Goal: Participate in discussion: Engage in conversation with other users on a specific topic

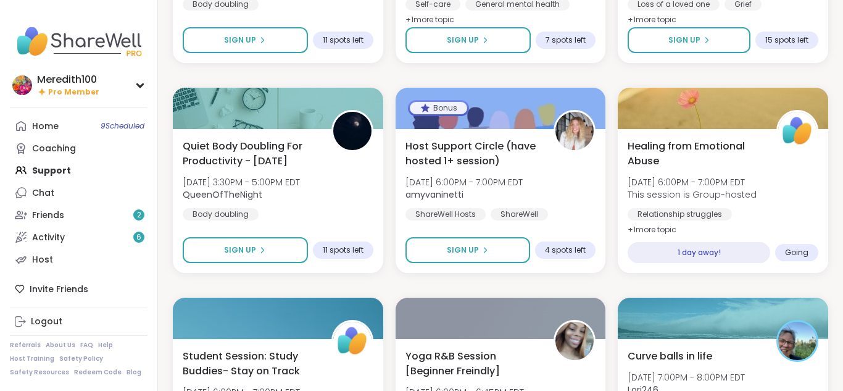
scroll to position [1, 0]
click at [62, 129] on link "Home 9 Scheduled" at bounding box center [79, 125] width 138 height 22
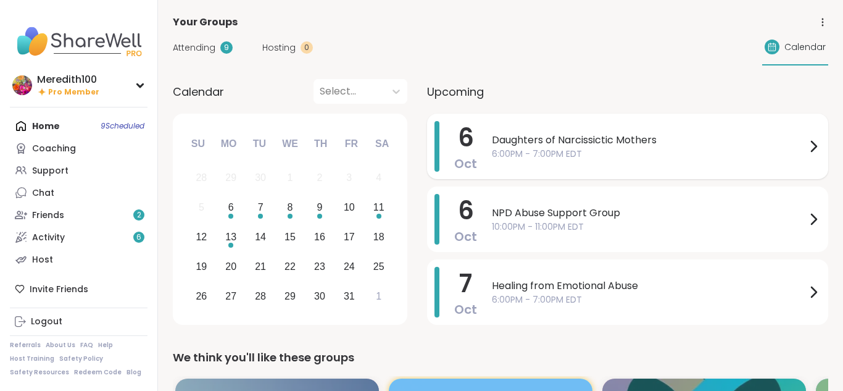
click at [733, 149] on span "6:00PM - 7:00PM EDT" at bounding box center [649, 154] width 314 height 13
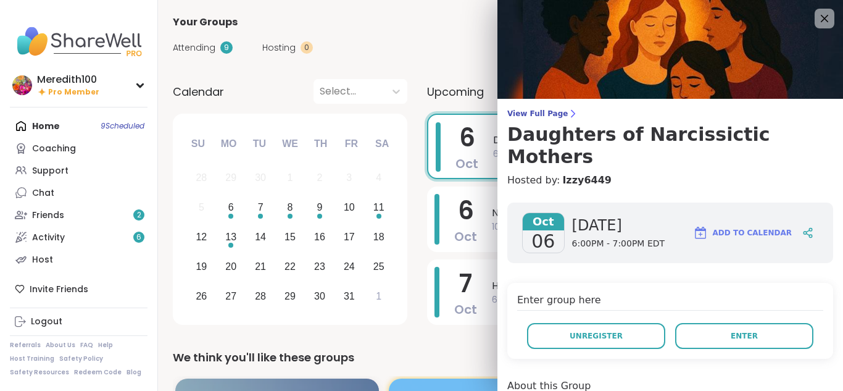
click at [56, 126] on div "Home 9 Scheduled Coaching Support Chat Friends 2 Activity 6 Host" at bounding box center [79, 193] width 138 height 156
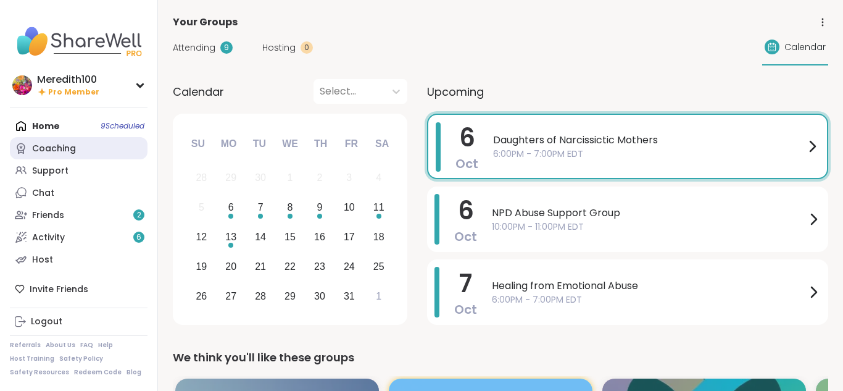
click at [70, 150] on div "Coaching" at bounding box center [54, 149] width 44 height 12
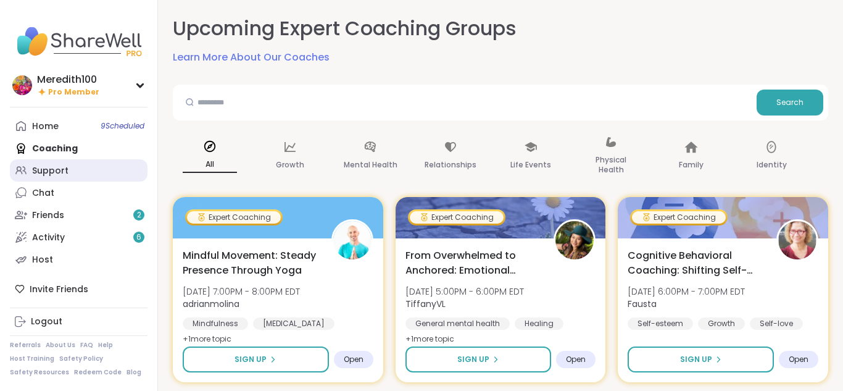
click at [39, 172] on div "Support" at bounding box center [50, 171] width 36 height 12
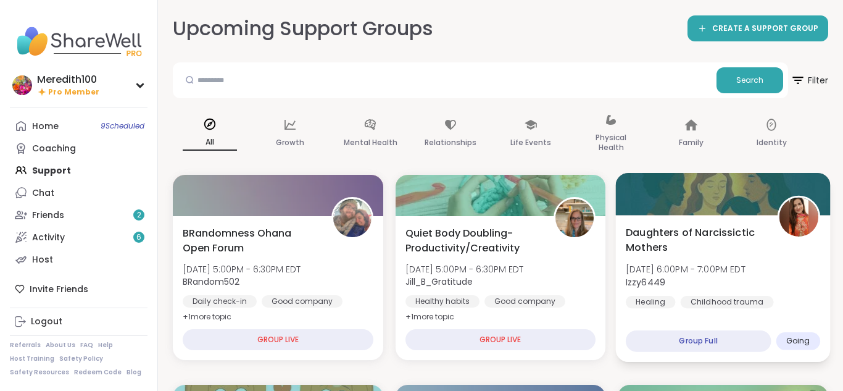
click at [704, 270] on span "[DATE] 6:00PM - 7:00PM EDT" at bounding box center [686, 269] width 120 height 12
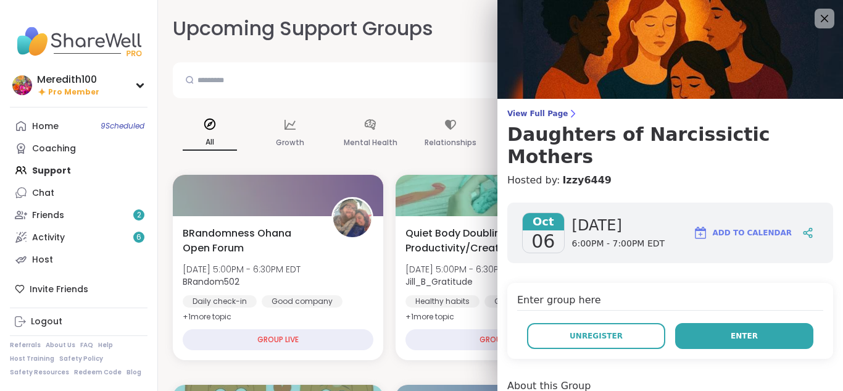
click at [762, 323] on button "Enter" at bounding box center [744, 336] width 138 height 26
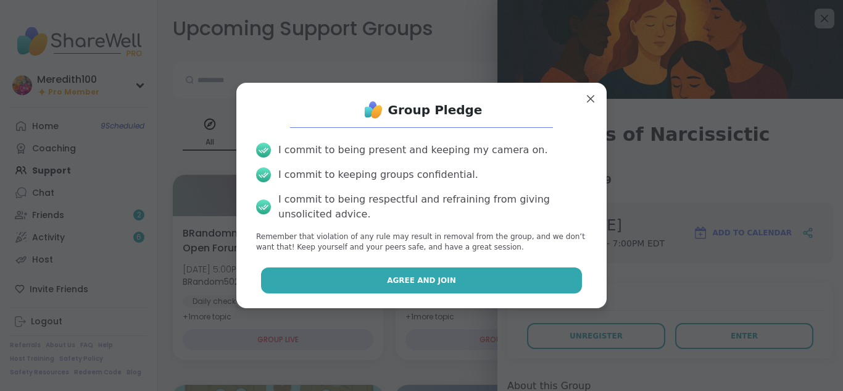
click at [559, 280] on button "Agree and Join" at bounding box center [422, 280] width 322 height 26
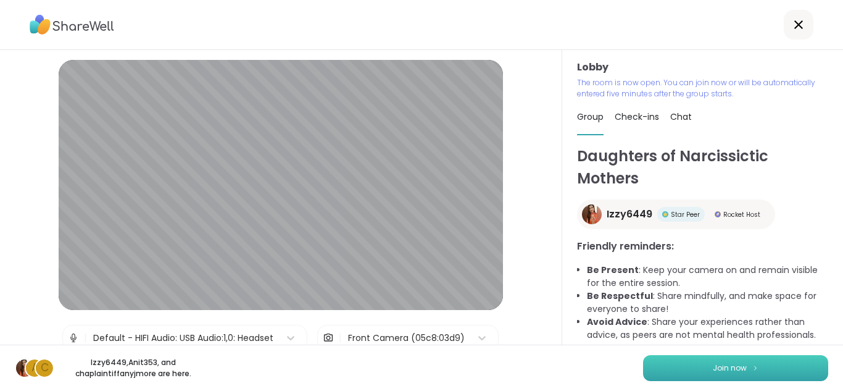
click at [715, 367] on span "Join now" at bounding box center [730, 367] width 34 height 11
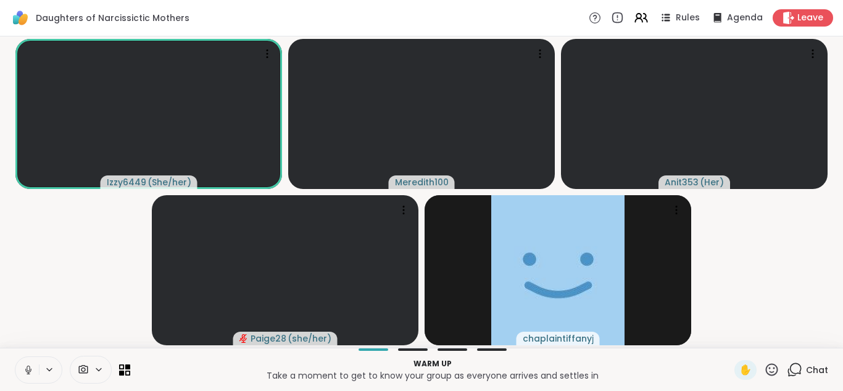
click at [797, 370] on icon at bounding box center [794, 369] width 15 height 15
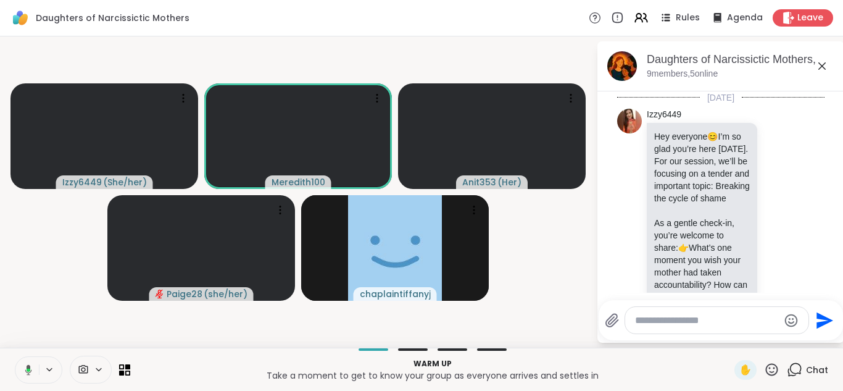
scroll to position [523, 0]
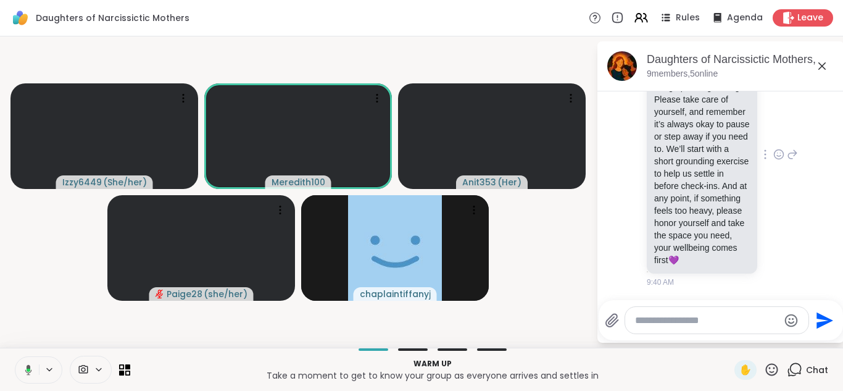
click at [798, 236] on div "Izzy6449 Before we begin, I want to gently acknowledge that [DATE] topic may br…" at bounding box center [722, 155] width 151 height 266
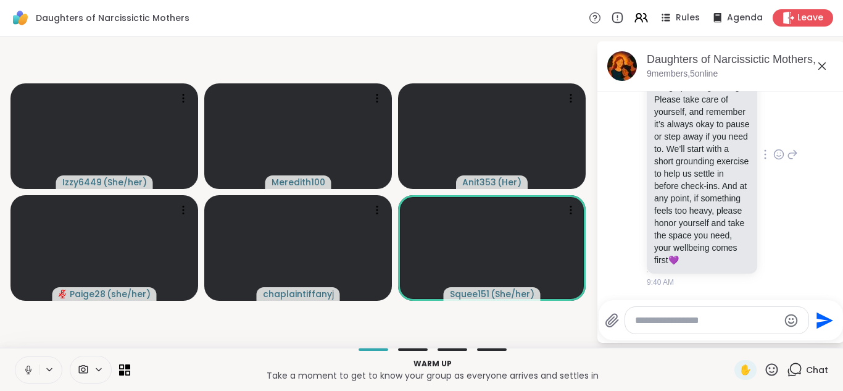
scroll to position [2, 0]
click at [822, 64] on icon at bounding box center [822, 66] width 15 height 15
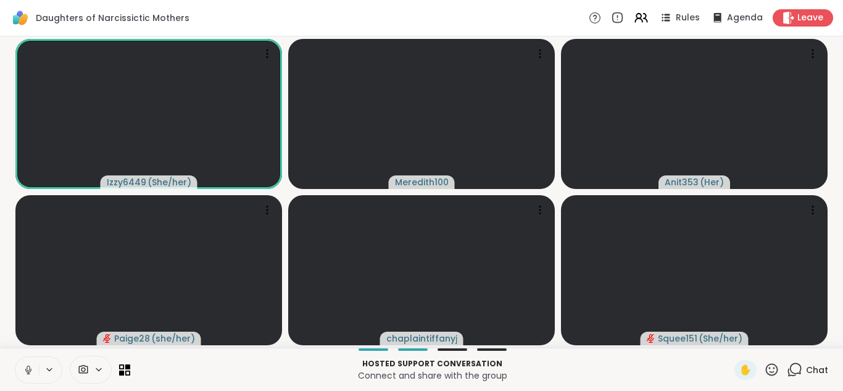
click at [30, 373] on icon at bounding box center [28, 369] width 11 height 11
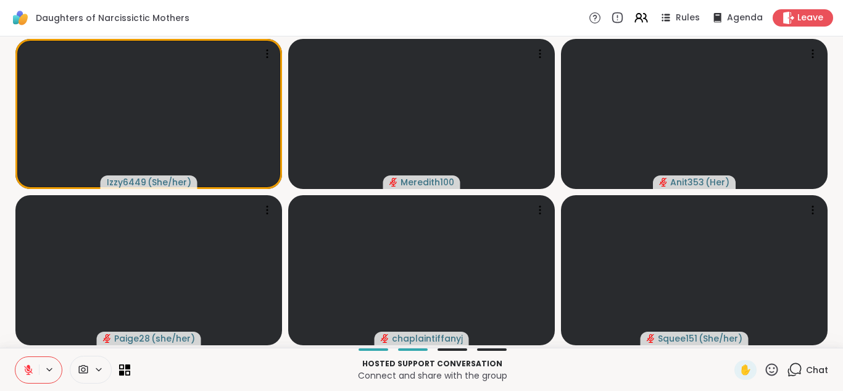
click at [796, 367] on icon at bounding box center [794, 369] width 15 height 15
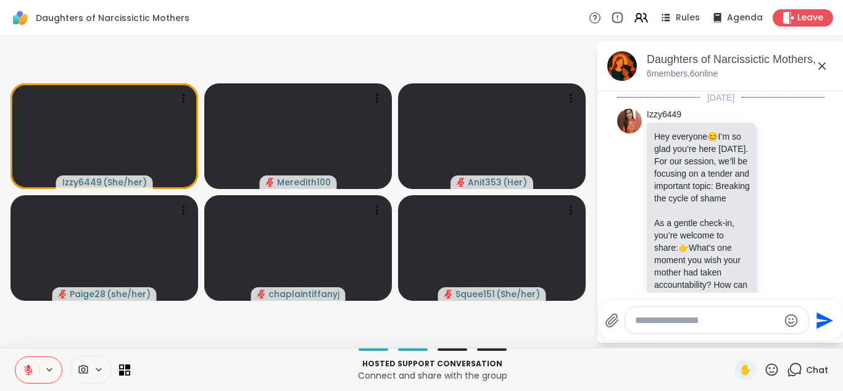
scroll to position [523, 0]
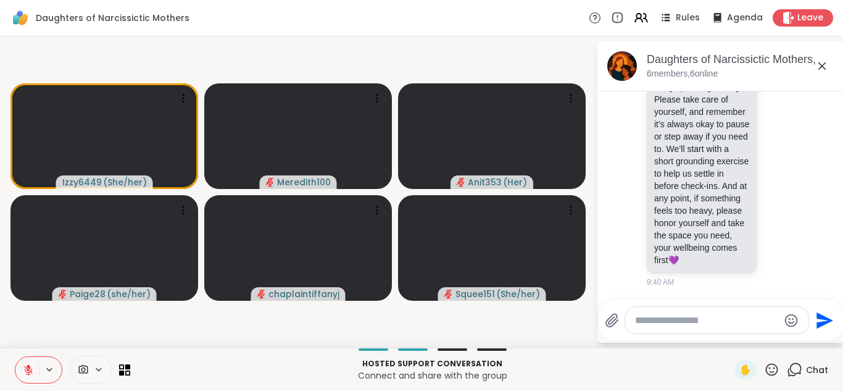
click at [822, 64] on icon at bounding box center [822, 66] width 15 height 15
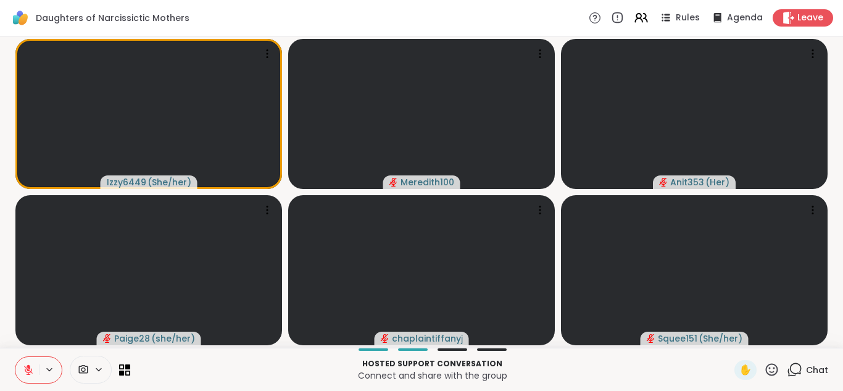
click at [27, 369] on icon at bounding box center [28, 369] width 9 height 9
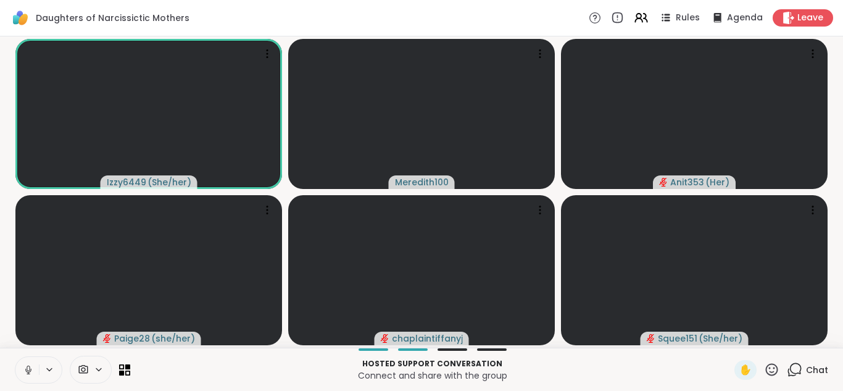
click at [30, 368] on icon at bounding box center [28, 369] width 11 height 11
click at [775, 370] on icon at bounding box center [771, 369] width 15 height 15
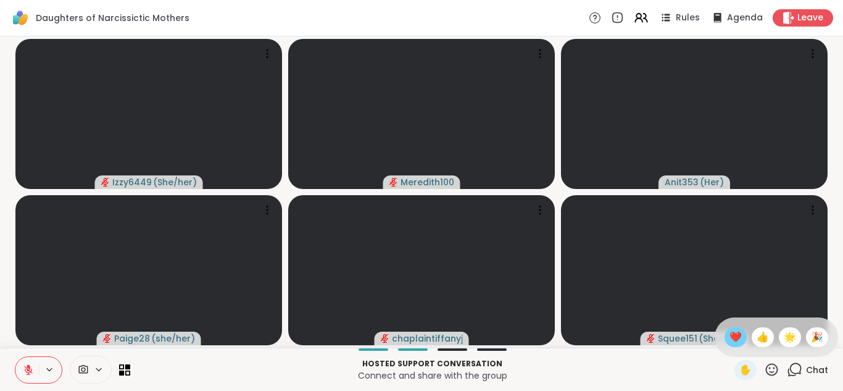
click at [735, 339] on span "❤️" at bounding box center [736, 337] width 12 height 15
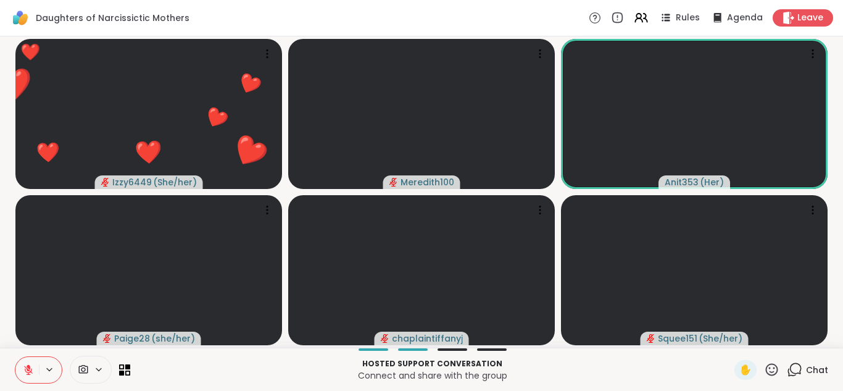
click at [773, 367] on icon at bounding box center [771, 369] width 15 height 15
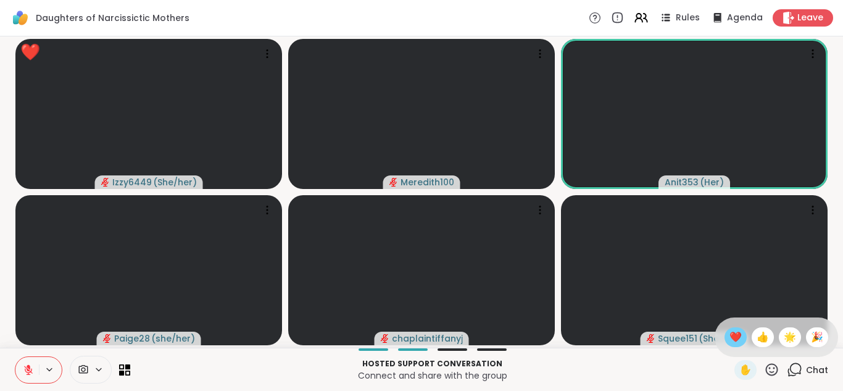
click at [736, 336] on span "❤️" at bounding box center [736, 337] width 12 height 15
click at [773, 372] on icon at bounding box center [772, 369] width 12 height 12
click at [735, 338] on span "❤️" at bounding box center [736, 337] width 12 height 15
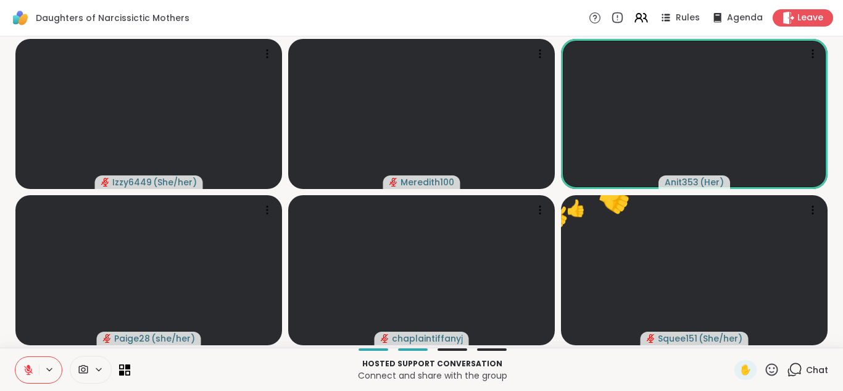
click at [773, 370] on icon at bounding box center [771, 369] width 15 height 15
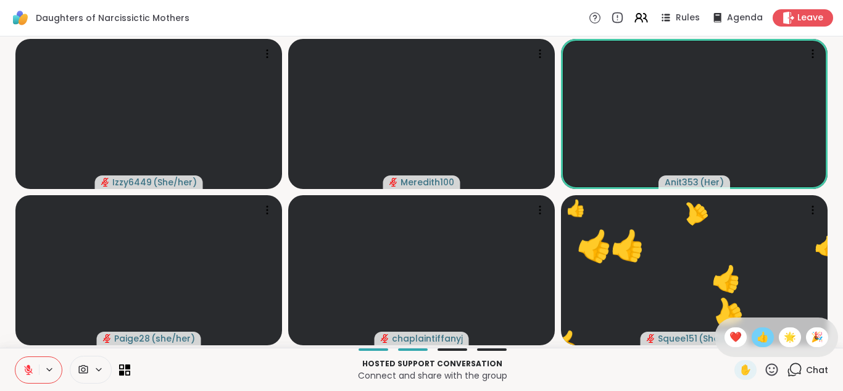
click at [765, 339] on span "👍" at bounding box center [763, 337] width 12 height 15
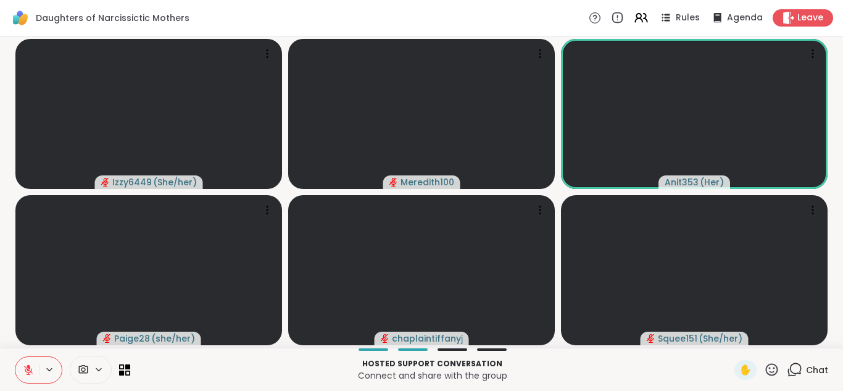
click at [769, 370] on icon at bounding box center [771, 369] width 15 height 15
click at [735, 337] on span "❤️" at bounding box center [736, 337] width 12 height 15
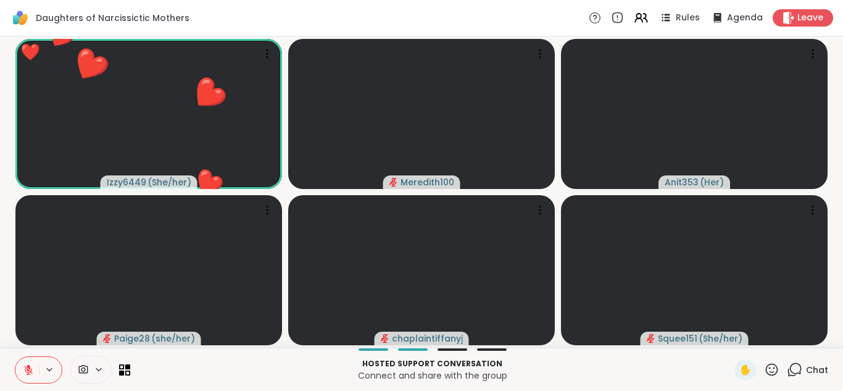
click at [775, 367] on icon at bounding box center [772, 369] width 12 height 12
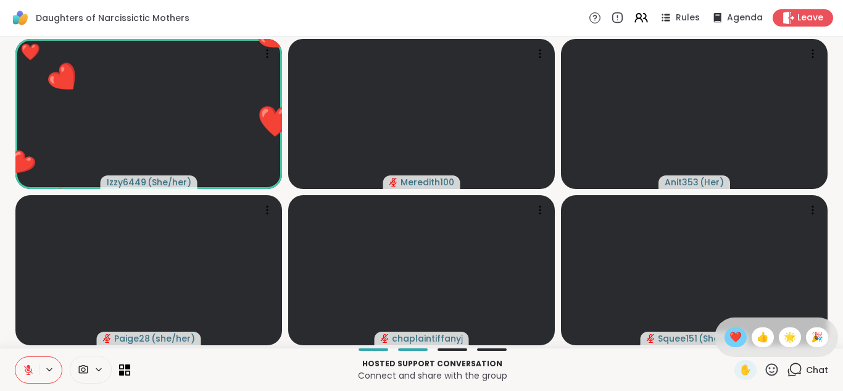
click at [739, 335] on span "❤️" at bounding box center [736, 337] width 12 height 15
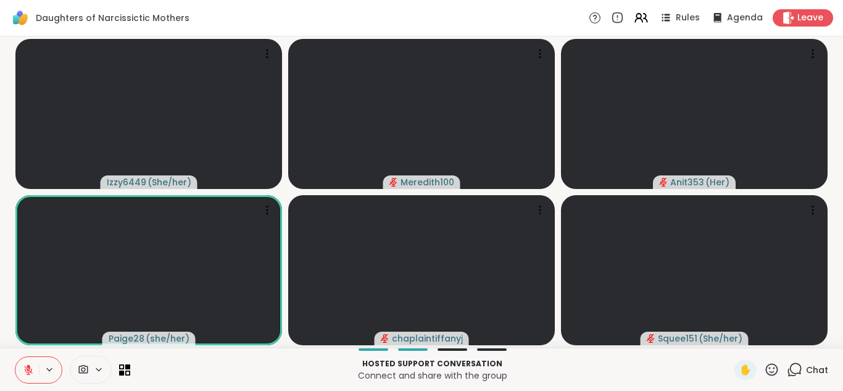
click at [770, 372] on icon at bounding box center [772, 369] width 12 height 12
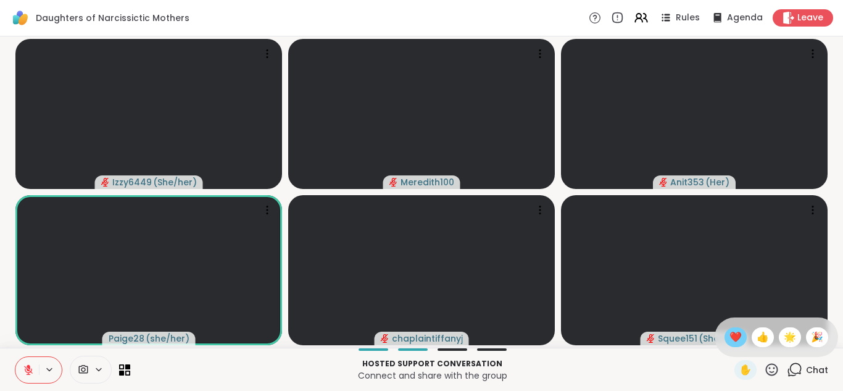
click at [738, 337] on span "❤️" at bounding box center [736, 337] width 12 height 15
click at [773, 367] on icon at bounding box center [771, 369] width 15 height 15
click at [765, 334] on span "👍" at bounding box center [763, 337] width 12 height 15
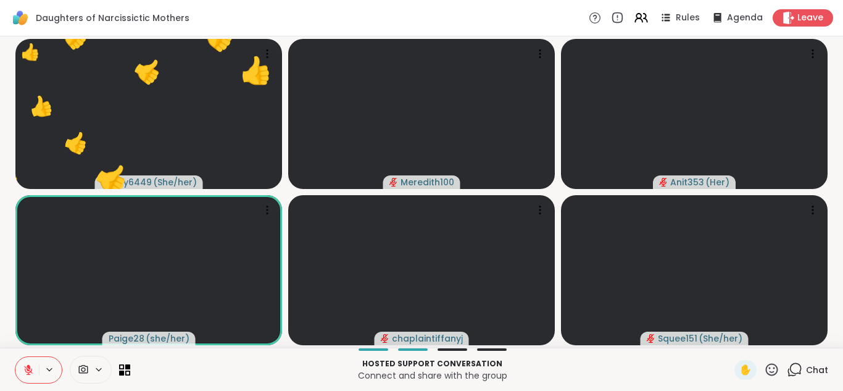
click at [777, 372] on icon at bounding box center [771, 369] width 15 height 15
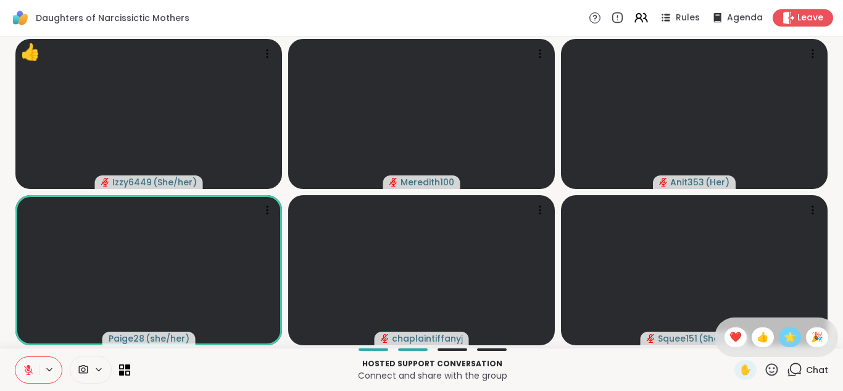
click at [790, 336] on span "🌟" at bounding box center [790, 337] width 12 height 15
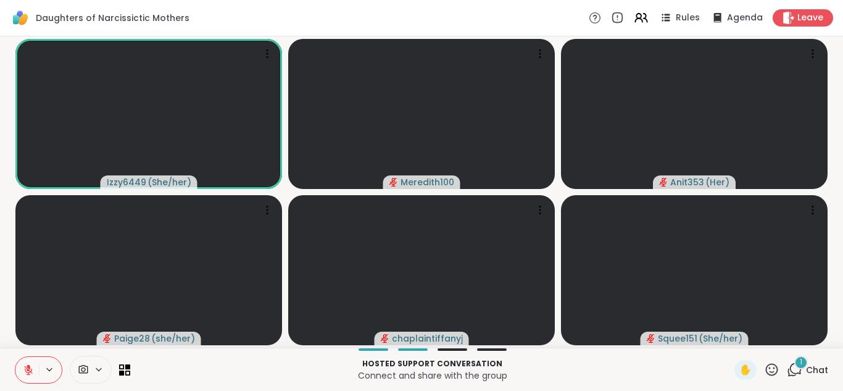
click at [768, 372] on icon at bounding box center [772, 369] width 12 height 12
click at [760, 335] on span "👍" at bounding box center [763, 337] width 12 height 15
click at [797, 369] on icon at bounding box center [794, 369] width 15 height 15
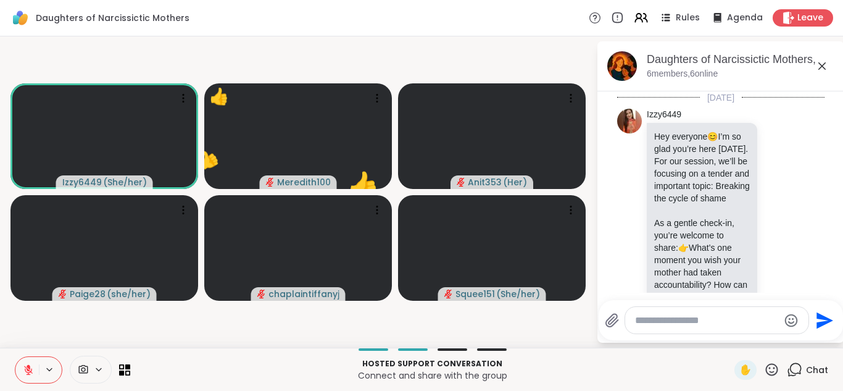
scroll to position [643, 0]
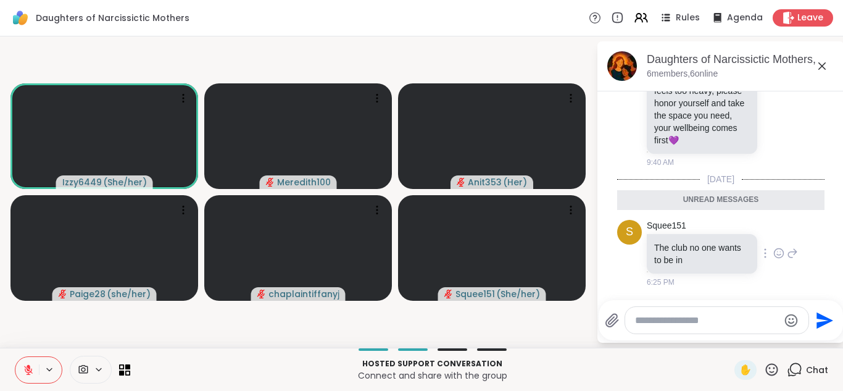
click at [780, 254] on icon at bounding box center [779, 254] width 4 height 1
click at [652, 234] on div "Select Reaction: Thumbs up" at bounding box center [653, 233] width 11 height 11
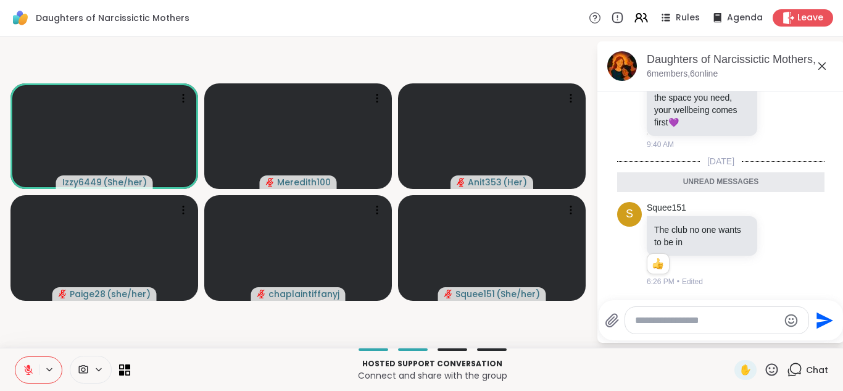
click at [822, 66] on icon at bounding box center [821, 65] width 7 height 7
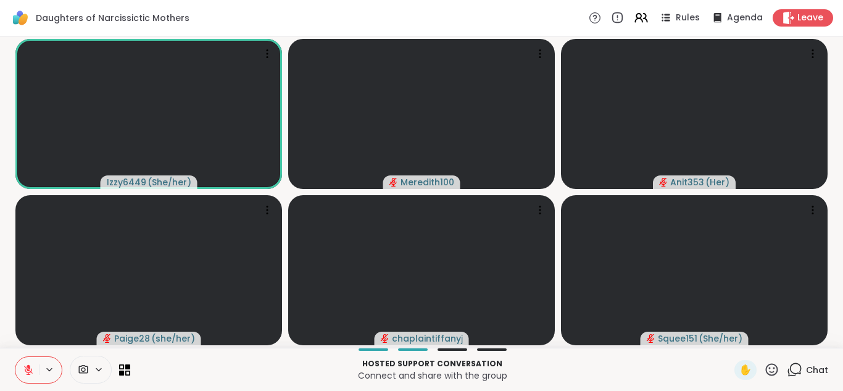
click at [772, 368] on icon at bounding box center [771, 369] width 15 height 15
click at [762, 340] on span "👍" at bounding box center [763, 337] width 12 height 15
click at [124, 368] on icon at bounding box center [125, 370] width 12 height 12
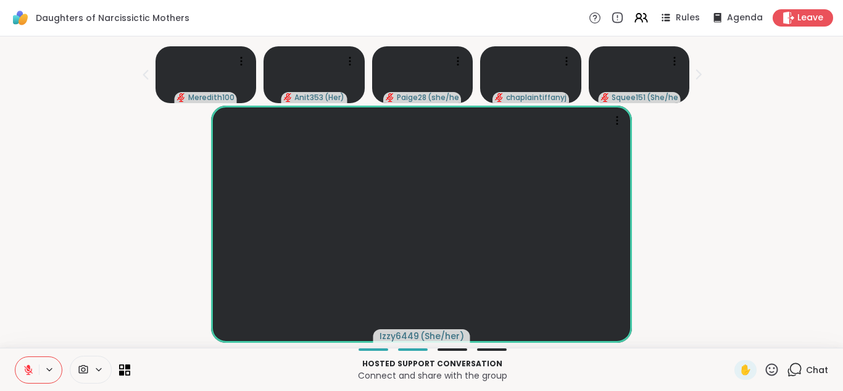
click at [779, 368] on icon at bounding box center [771, 369] width 15 height 15
click at [764, 335] on span "👍" at bounding box center [763, 337] width 12 height 15
click at [30, 367] on icon at bounding box center [29, 366] width 4 height 5
click at [120, 367] on icon at bounding box center [125, 370] width 12 height 12
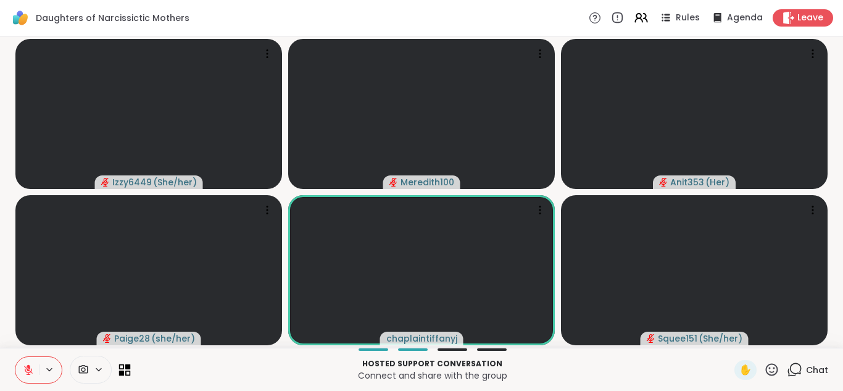
click at [129, 369] on icon at bounding box center [125, 370] width 12 height 12
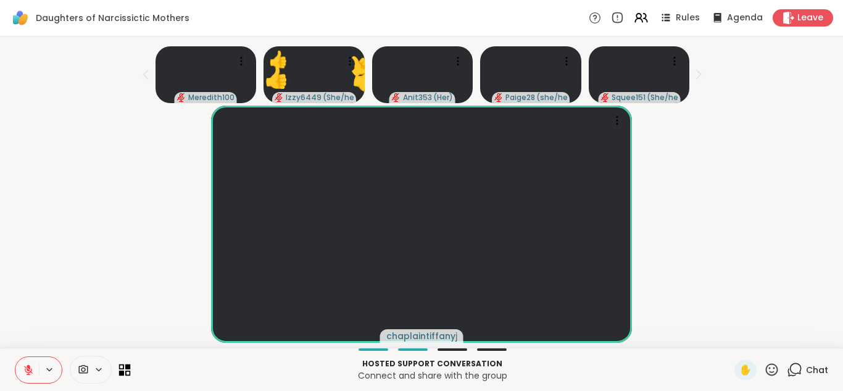
click at [122, 365] on icon at bounding box center [125, 370] width 12 height 12
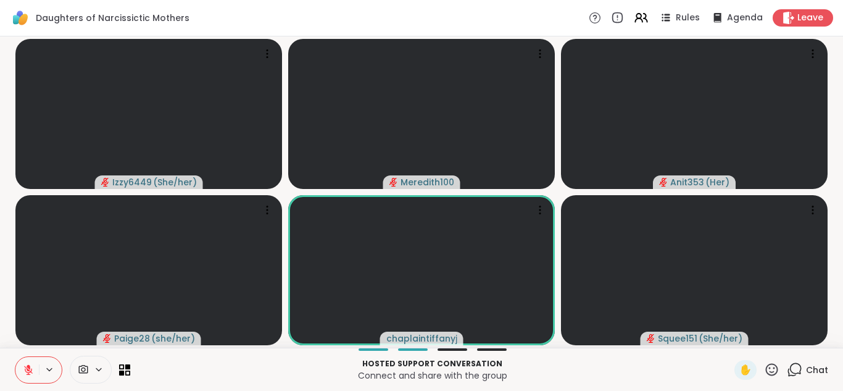
click at [772, 366] on icon at bounding box center [771, 369] width 15 height 15
click at [736, 332] on span "❤️" at bounding box center [736, 337] width 12 height 15
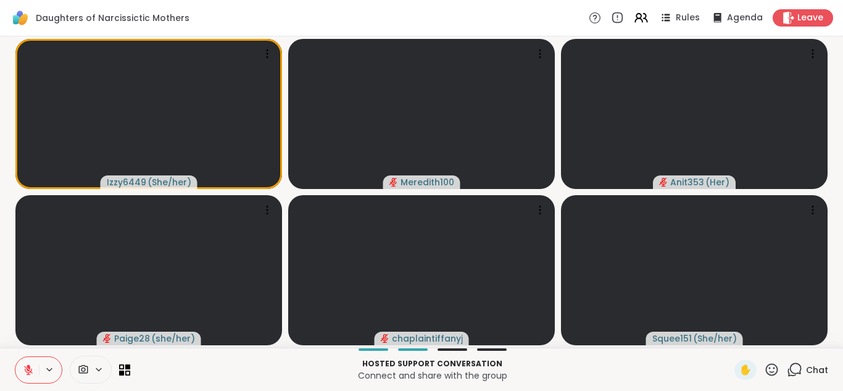
click at [773, 369] on icon at bounding box center [771, 369] width 15 height 15
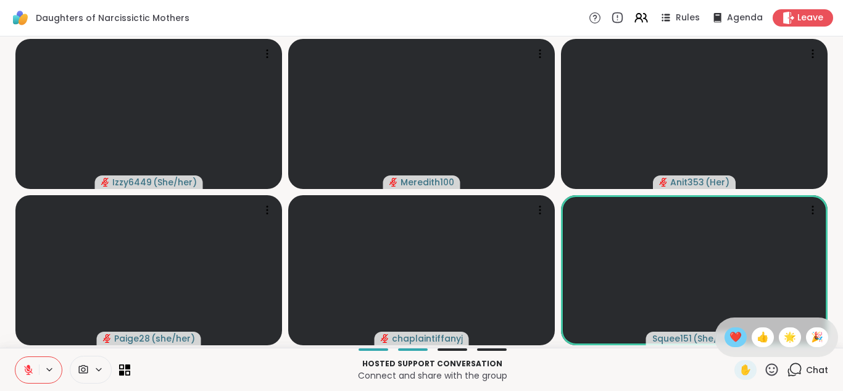
click at [737, 336] on span "❤️" at bounding box center [736, 337] width 12 height 15
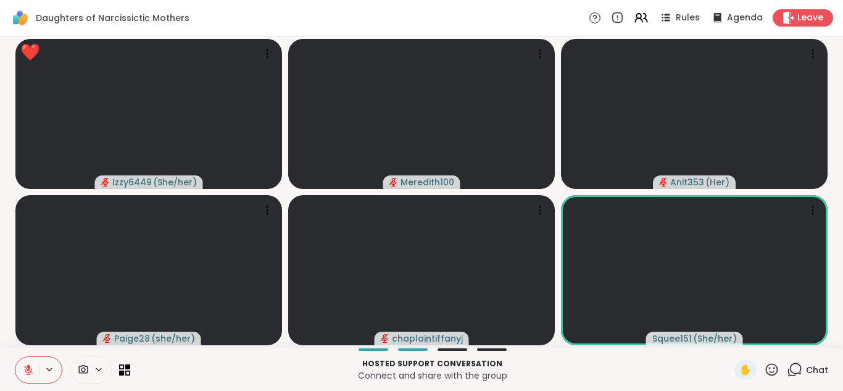
click at [773, 366] on icon at bounding box center [771, 369] width 15 height 15
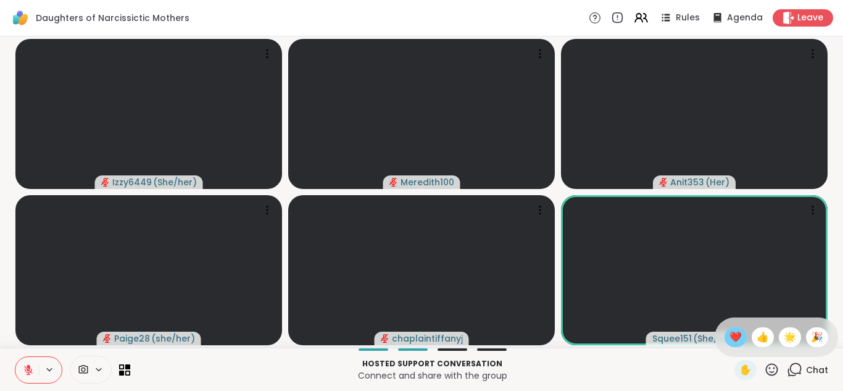
click at [734, 336] on span "❤️" at bounding box center [736, 337] width 12 height 15
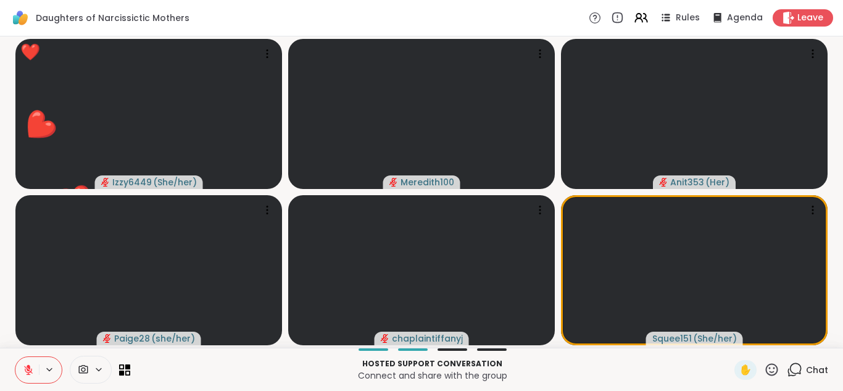
click at [773, 368] on icon at bounding box center [771, 369] width 15 height 15
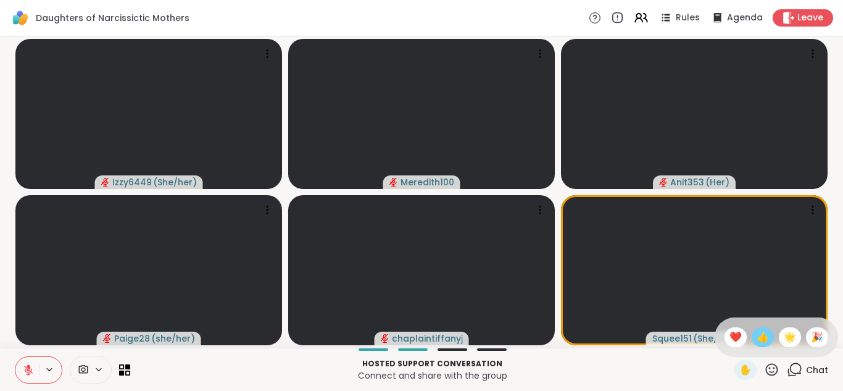
click at [761, 338] on span "👍" at bounding box center [763, 337] width 12 height 15
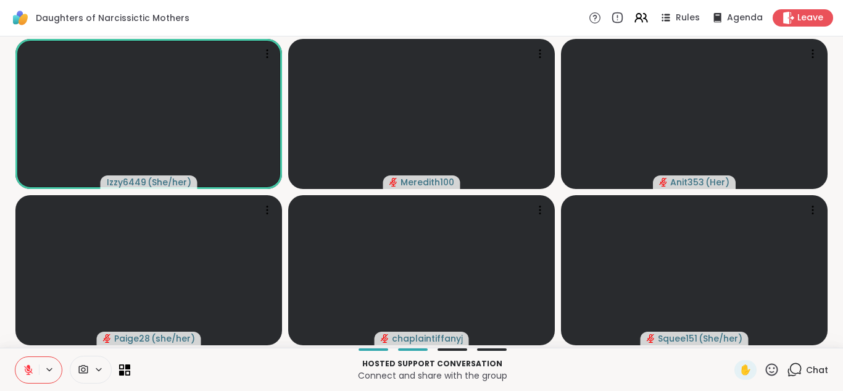
click at [770, 368] on icon at bounding box center [772, 369] width 12 height 12
click at [734, 339] on span "❤️" at bounding box center [736, 337] width 12 height 15
click at [125, 372] on icon at bounding box center [128, 373] width 6 height 6
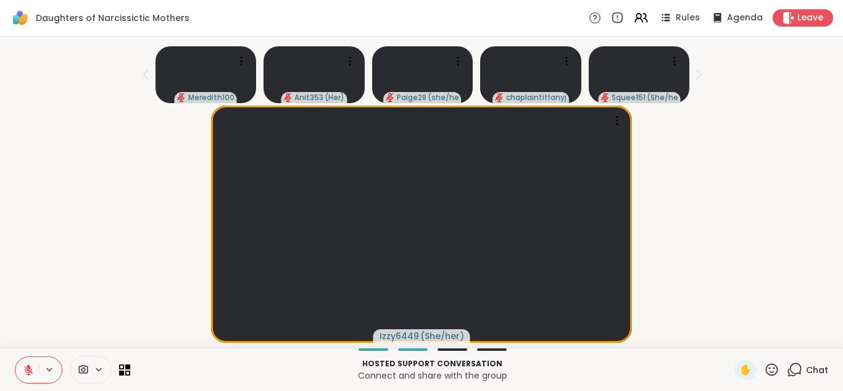
click at [770, 365] on icon at bounding box center [771, 369] width 15 height 15
click at [735, 338] on span "❤️" at bounding box center [736, 337] width 12 height 15
click at [26, 372] on icon at bounding box center [28, 369] width 11 height 11
click at [123, 368] on icon at bounding box center [122, 367] width 6 height 6
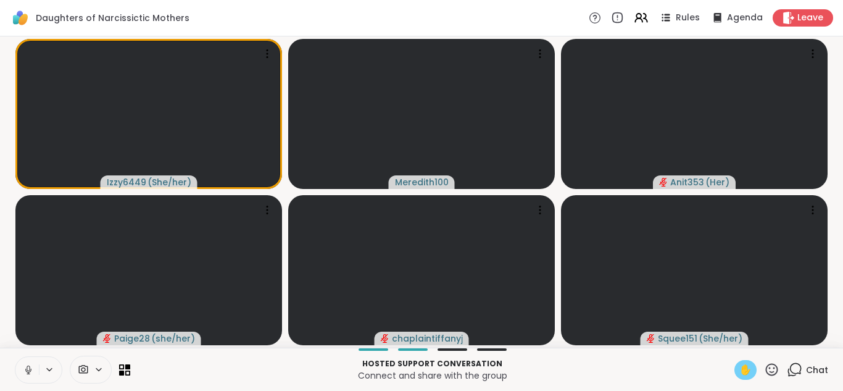
click at [746, 364] on span "✋" at bounding box center [745, 369] width 12 height 15
click at [744, 370] on span "✋" at bounding box center [745, 369] width 12 height 15
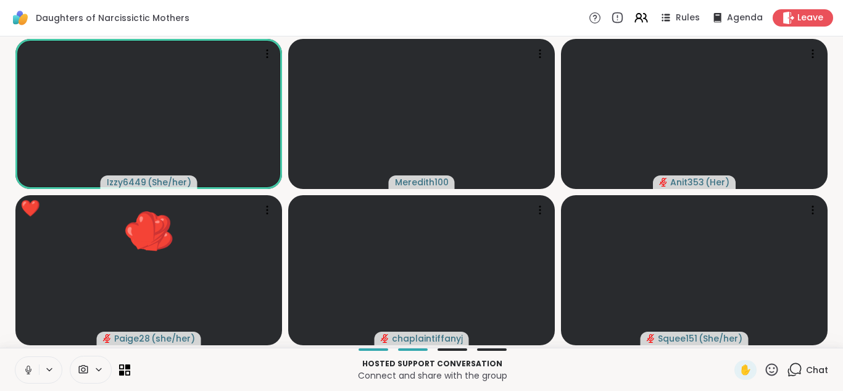
click at [30, 368] on icon at bounding box center [28, 369] width 11 height 11
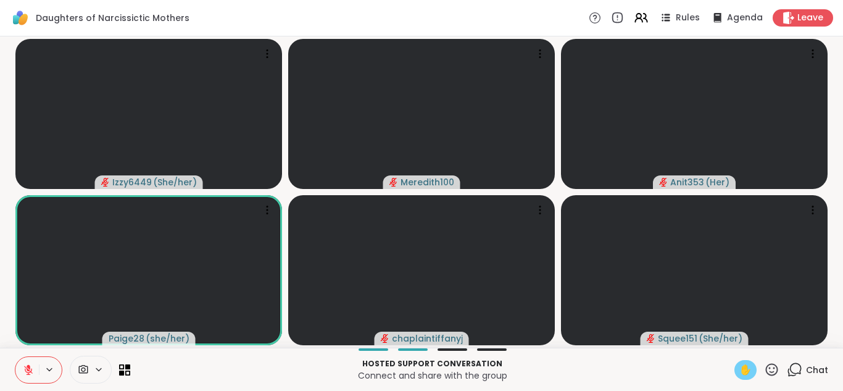
click at [742, 367] on span "✋" at bounding box center [745, 369] width 12 height 15
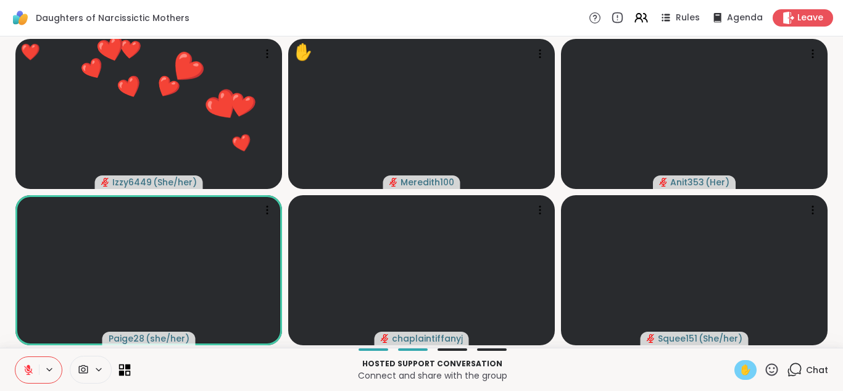
click at [124, 364] on icon at bounding box center [125, 370] width 12 height 12
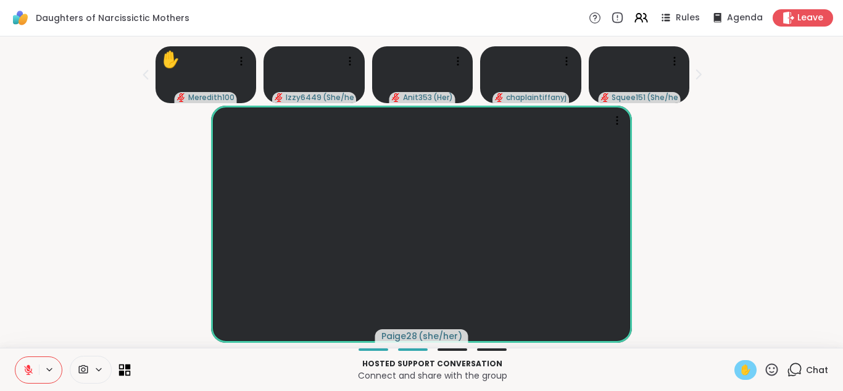
click at [120, 367] on icon at bounding box center [125, 370] width 12 height 12
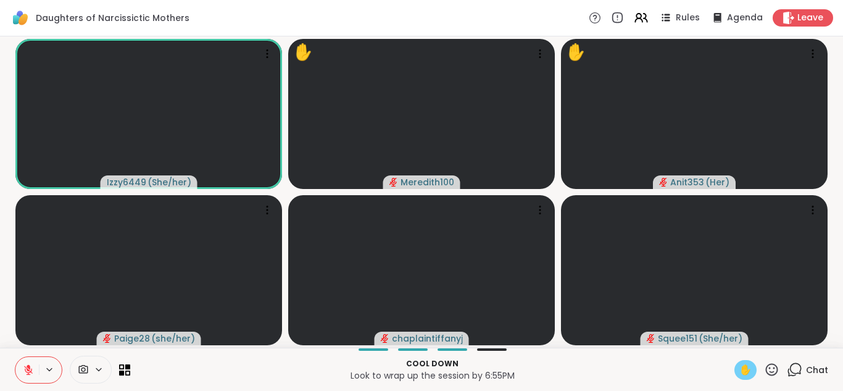
click at [773, 367] on icon at bounding box center [771, 369] width 15 height 15
click at [736, 336] on span "❤️" at bounding box center [736, 337] width 12 height 15
click at [31, 369] on icon at bounding box center [28, 369] width 9 height 9
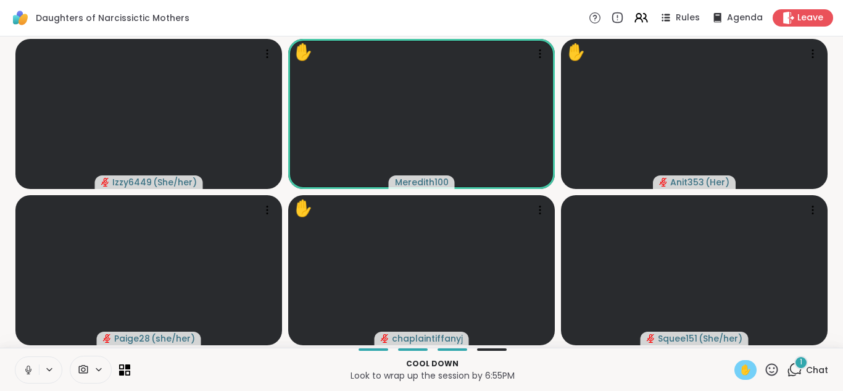
click at [31, 370] on icon at bounding box center [28, 369] width 11 height 11
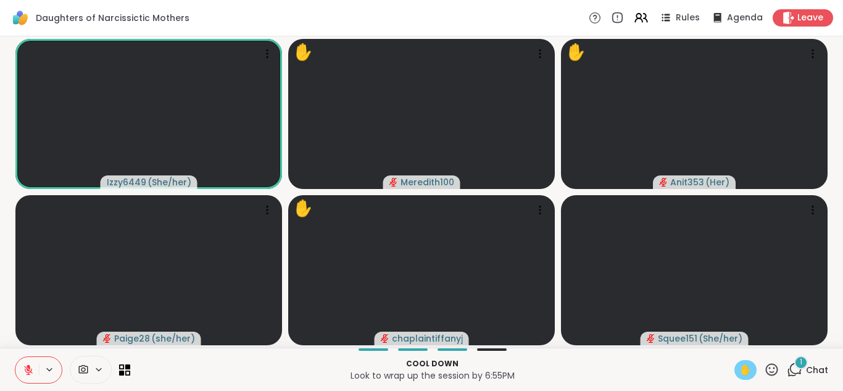
click at [793, 369] on icon at bounding box center [794, 369] width 15 height 15
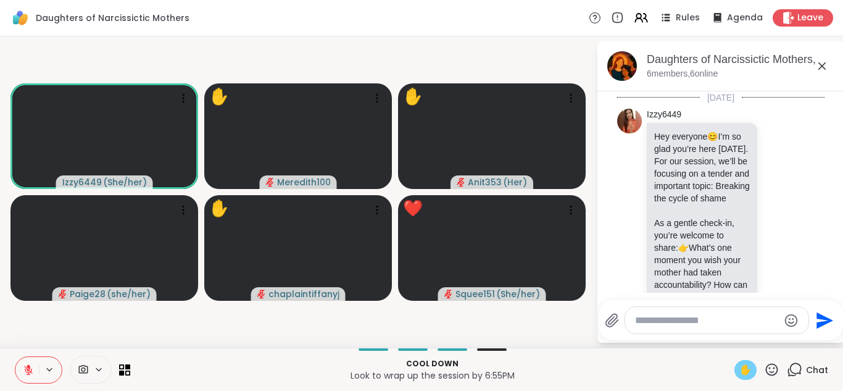
scroll to position [756, 0]
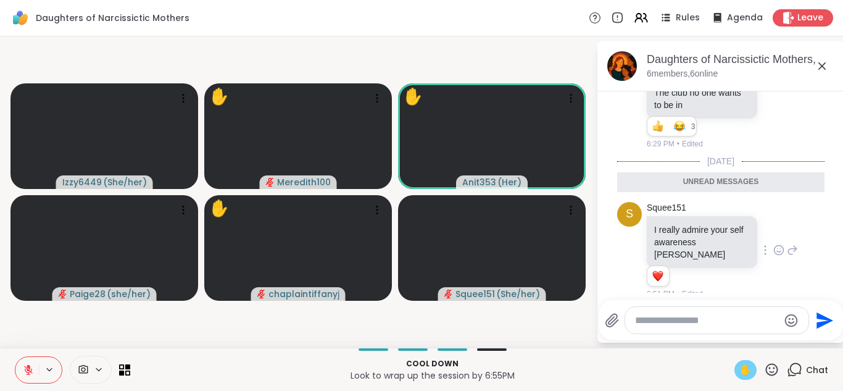
click at [776, 244] on icon at bounding box center [778, 250] width 11 height 12
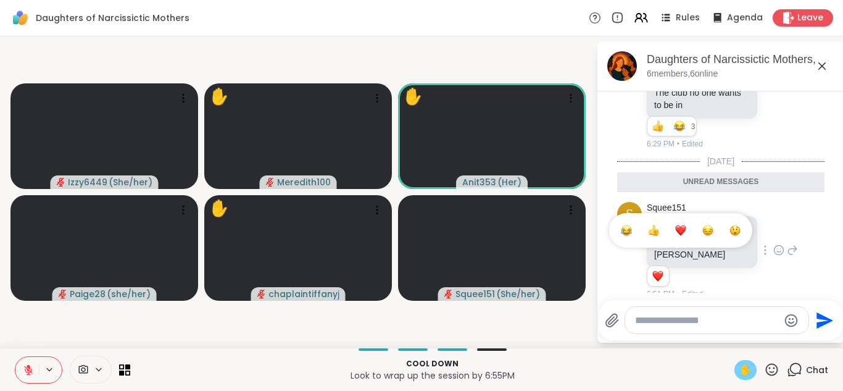
click at [679, 225] on div "Select Reaction: Heart" at bounding box center [680, 230] width 11 height 11
click at [822, 65] on icon at bounding box center [821, 65] width 7 height 7
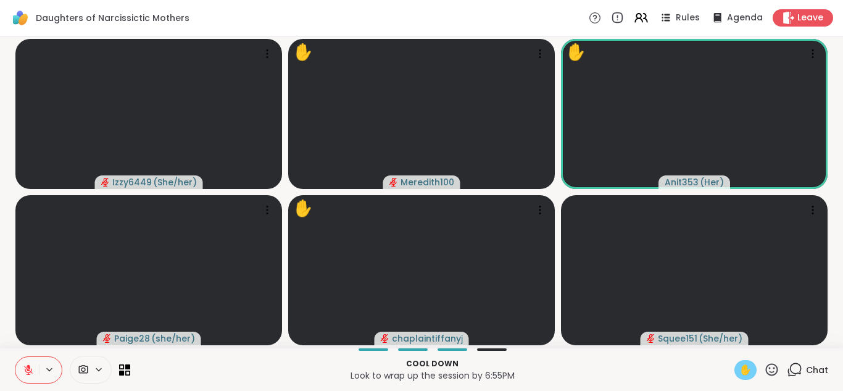
click at [741, 373] on span "✋" at bounding box center [745, 369] width 12 height 15
click at [773, 369] on icon at bounding box center [771, 369] width 15 height 15
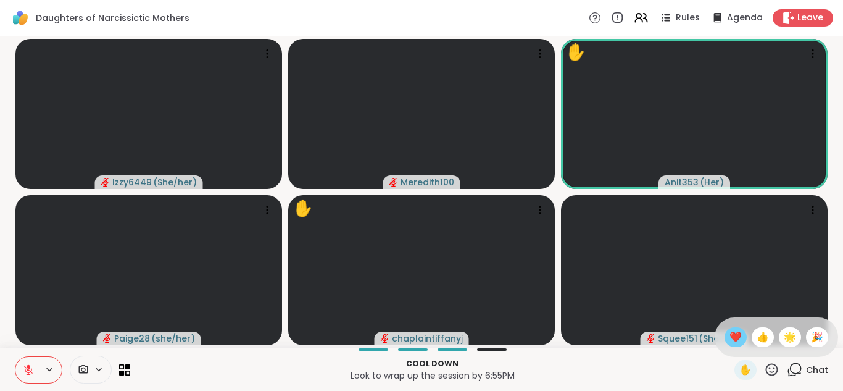
click at [734, 335] on span "❤️" at bounding box center [736, 337] width 12 height 15
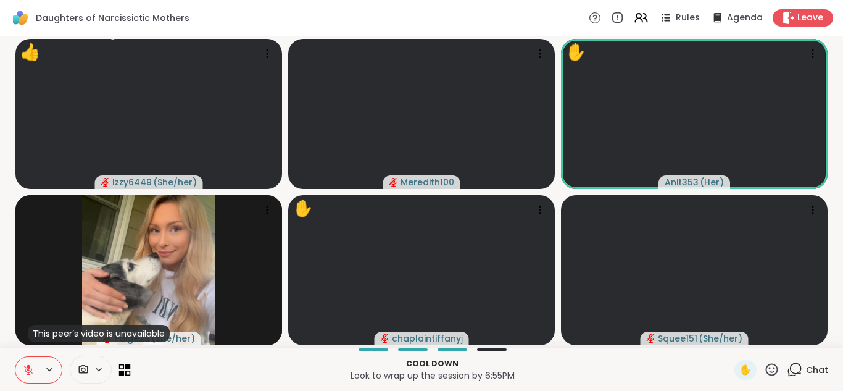
click at [125, 368] on icon at bounding box center [128, 367] width 6 height 6
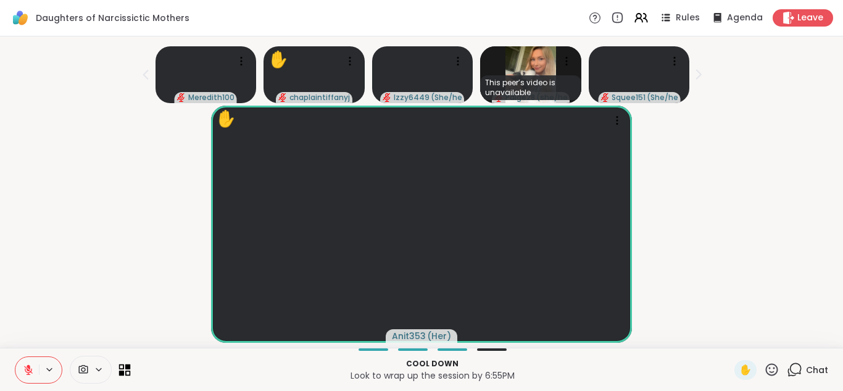
click at [125, 368] on icon at bounding box center [128, 367] width 6 height 6
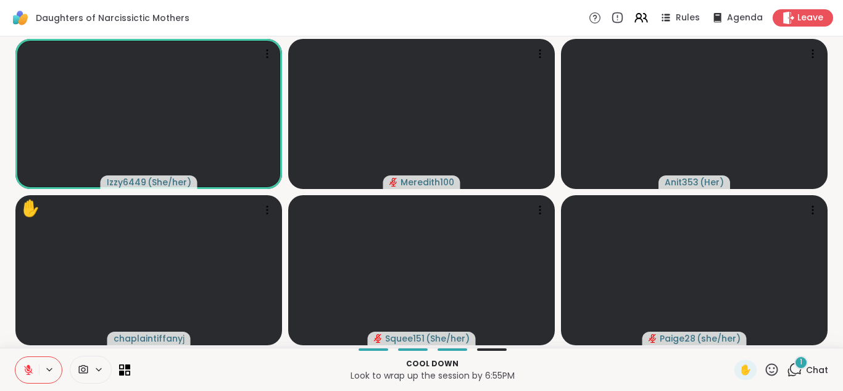
click at [795, 365] on icon at bounding box center [794, 369] width 15 height 15
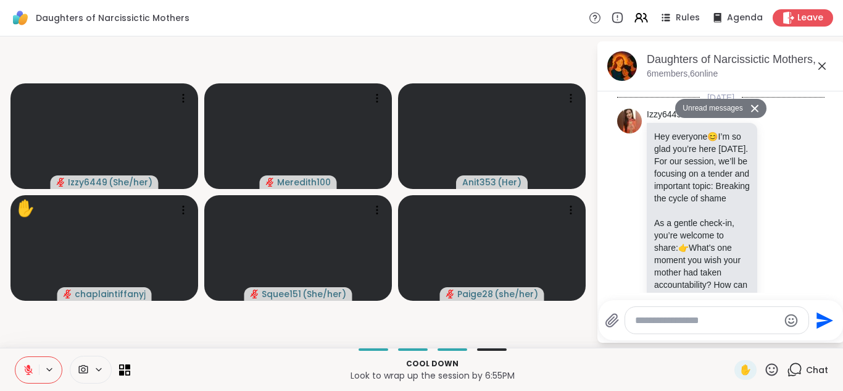
scroll to position [1242, 0]
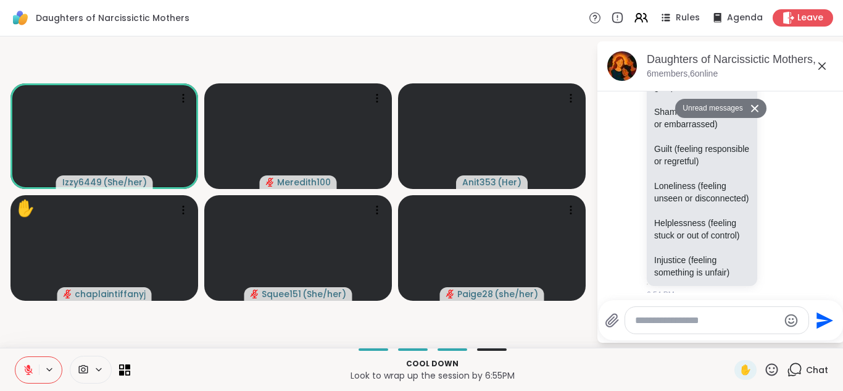
click at [780, 160] on div "Paige28 What Anger Can Be Made Of [PERSON_NAME] (feeling emotionally wounded or…" at bounding box center [722, 62] width 151 height 476
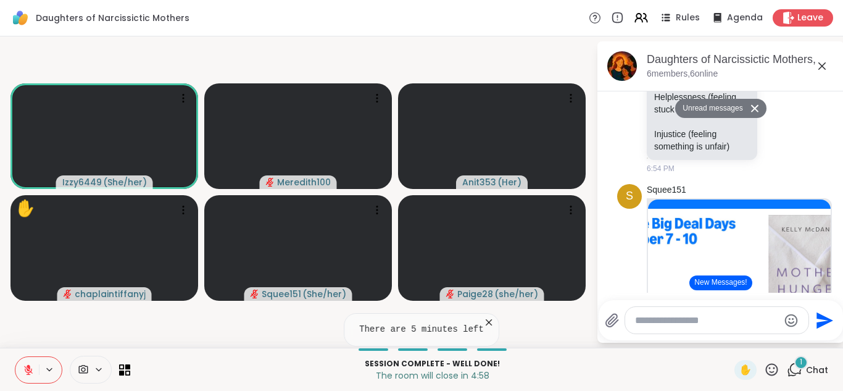
scroll to position [1464, 0]
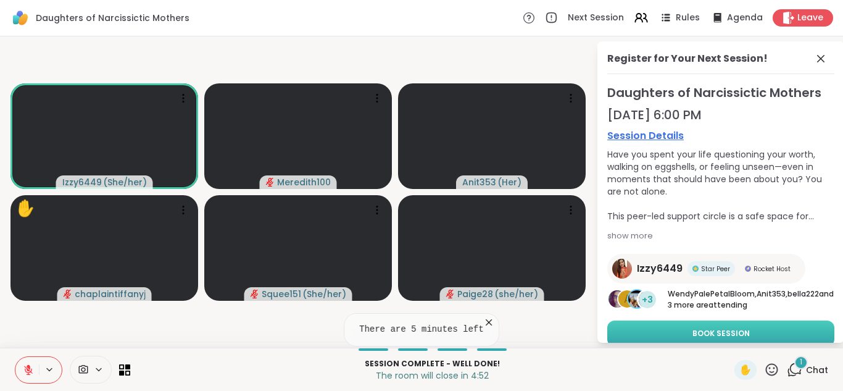
click at [711, 329] on span "Book Session" at bounding box center [721, 333] width 57 height 11
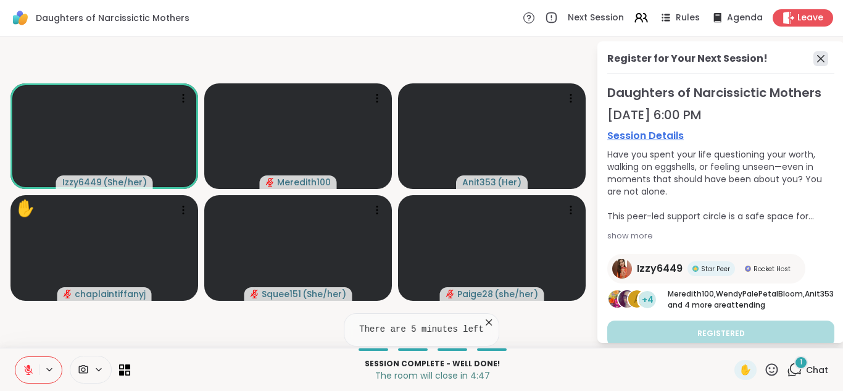
click at [820, 59] on icon at bounding box center [820, 58] width 7 height 7
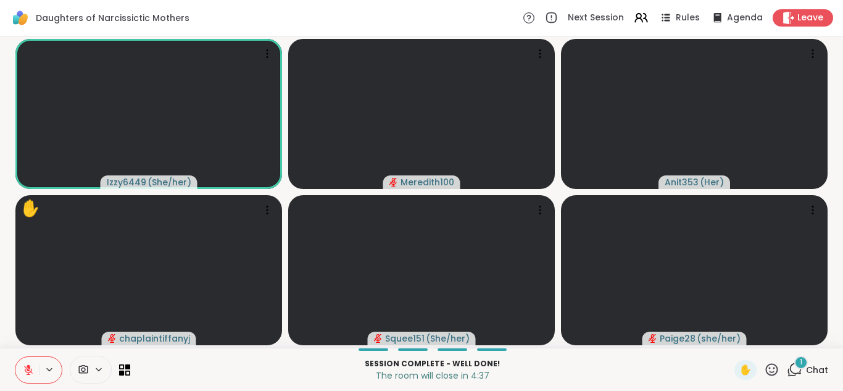
click at [794, 370] on icon at bounding box center [794, 369] width 15 height 15
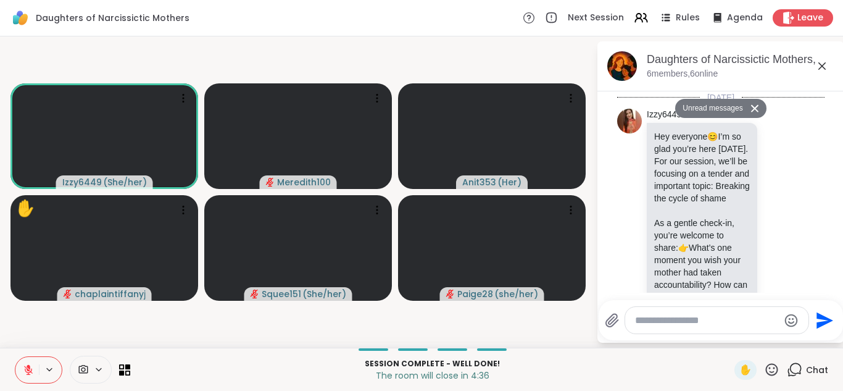
scroll to position [1892, 0]
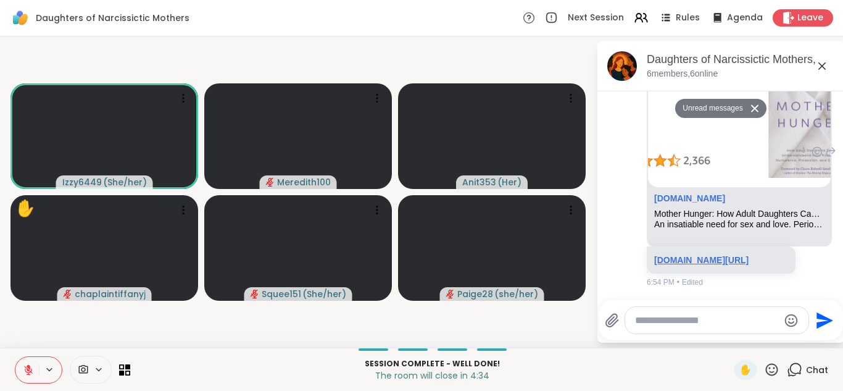
click at [749, 255] on link "[DOMAIN_NAME][URL]" at bounding box center [701, 260] width 94 height 10
click at [682, 375] on p "The room will close in 4:12" at bounding box center [432, 375] width 589 height 12
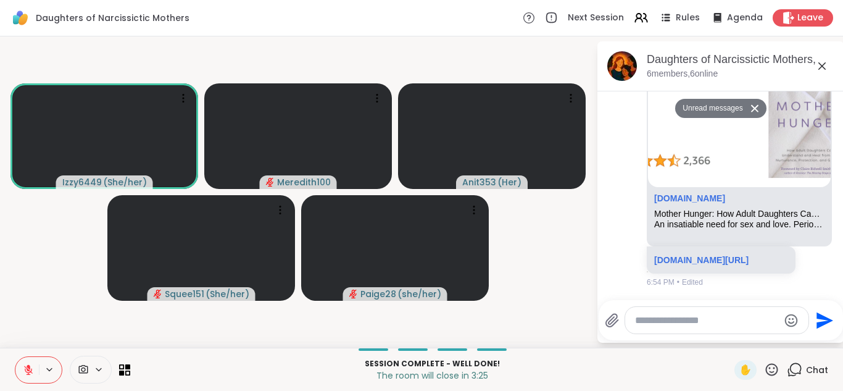
click at [777, 372] on icon at bounding box center [771, 369] width 15 height 15
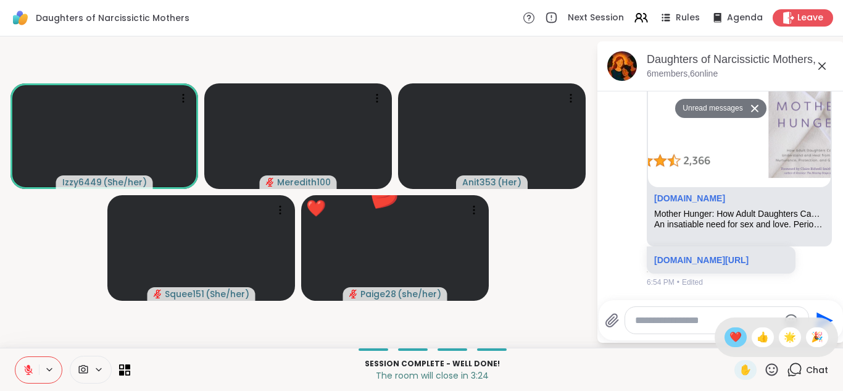
click at [736, 335] on span "❤️" at bounding box center [736, 337] width 12 height 15
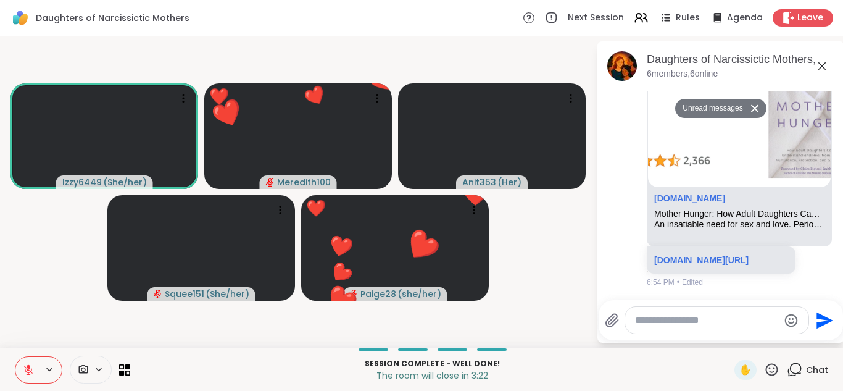
click at [822, 66] on icon at bounding box center [821, 65] width 7 height 7
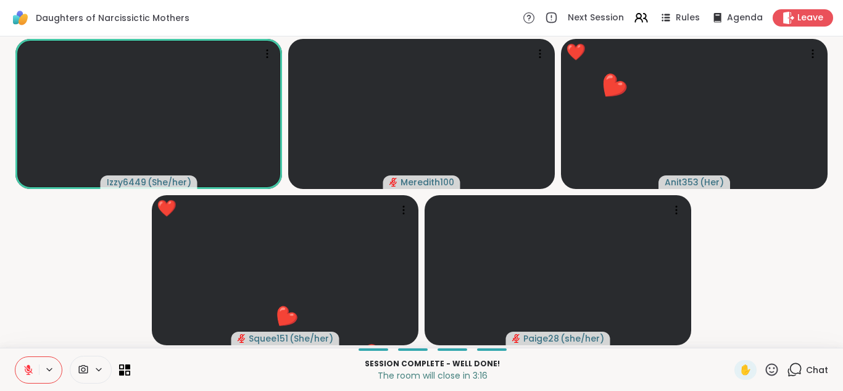
click at [798, 367] on icon at bounding box center [794, 369] width 15 height 15
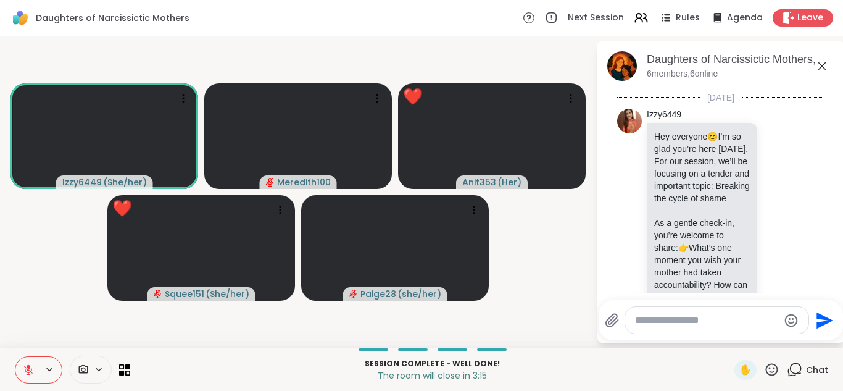
scroll to position [1850, 0]
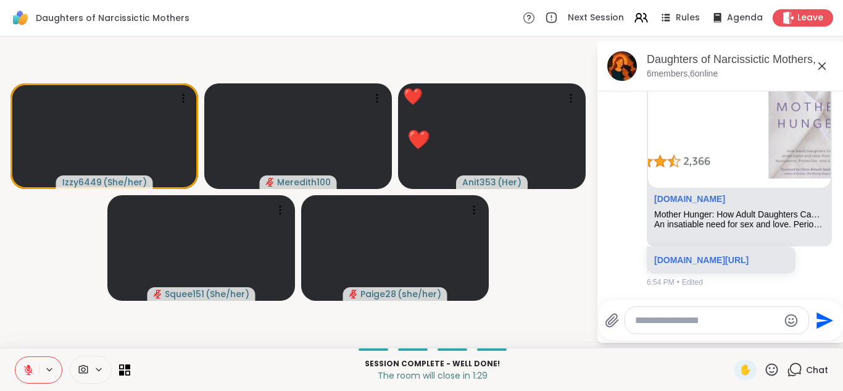
click at [820, 67] on icon at bounding box center [821, 65] width 7 height 7
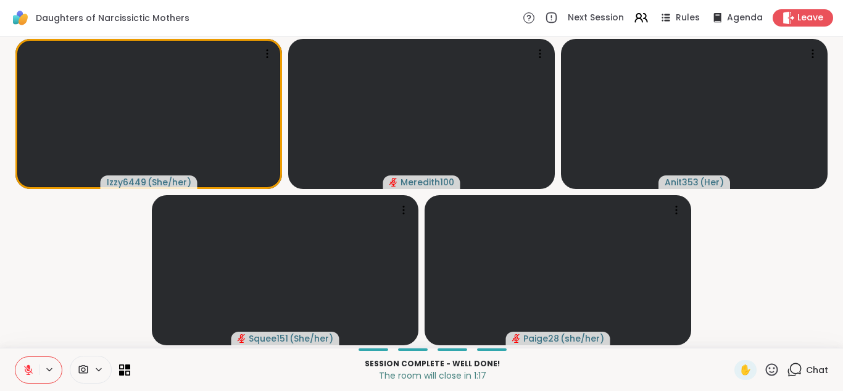
click at [773, 368] on icon at bounding box center [771, 369] width 15 height 15
click at [738, 334] on span "❤️" at bounding box center [736, 337] width 12 height 15
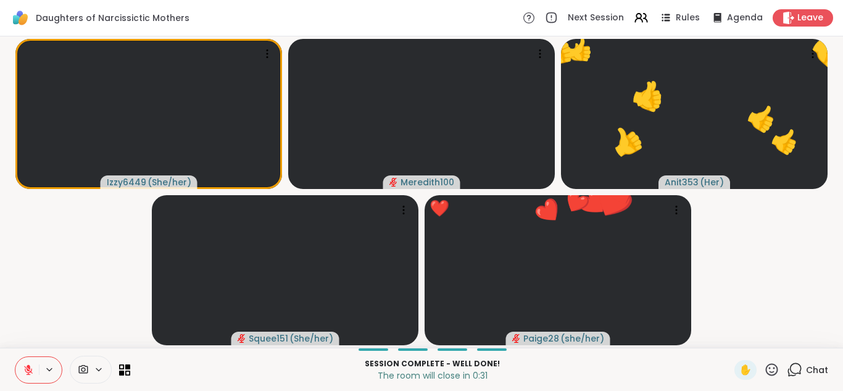
click at [770, 369] on icon at bounding box center [771, 369] width 15 height 15
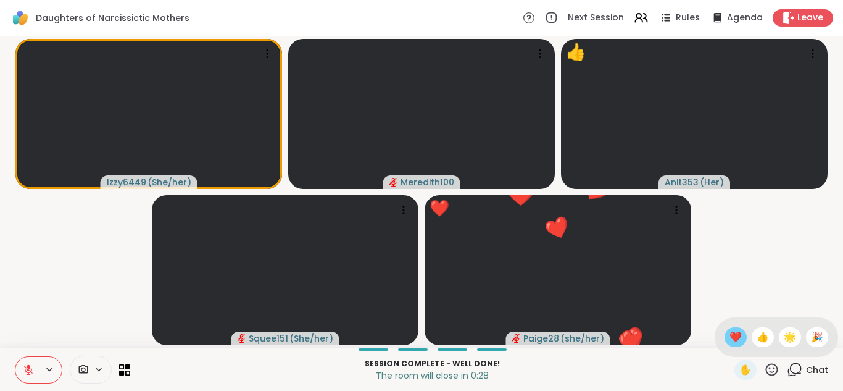
click at [738, 336] on span "❤️" at bounding box center [736, 337] width 12 height 15
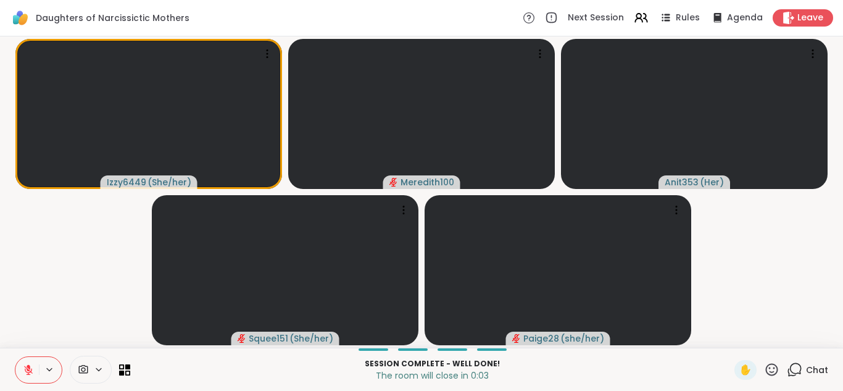
click at [772, 370] on icon at bounding box center [771, 369] width 15 height 15
click at [739, 339] on span "❤️" at bounding box center [736, 337] width 12 height 15
